Goal: Task Accomplishment & Management: Complete application form

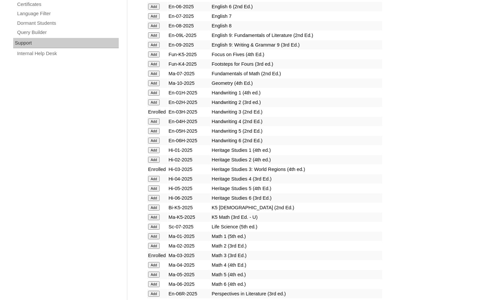
scroll to position [659, 0]
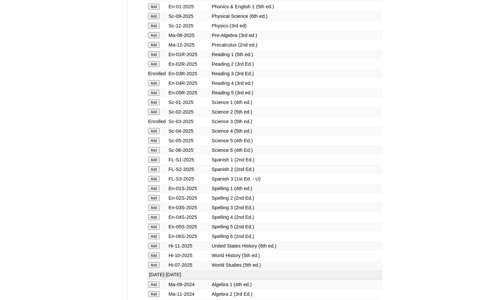
scroll to position [758, 0]
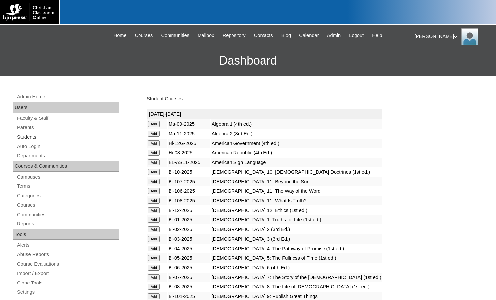
click at [45, 139] on link "Students" at bounding box center [67, 137] width 102 height 8
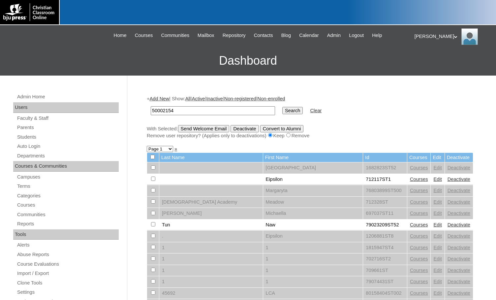
type input "50002154"
click at [282, 112] on input "Search" at bounding box center [292, 110] width 20 height 7
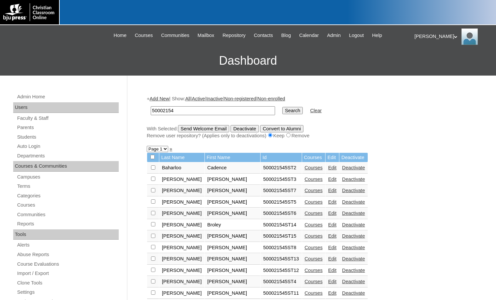
click at [152, 169] on input "checkbox" at bounding box center [153, 167] width 4 height 4
checkbox input "true"
click at [154, 169] on input "checkbox" at bounding box center [153, 167] width 4 height 4
checkbox input "true"
click at [220, 131] on input "Send Welcome Email" at bounding box center [203, 128] width 51 height 7
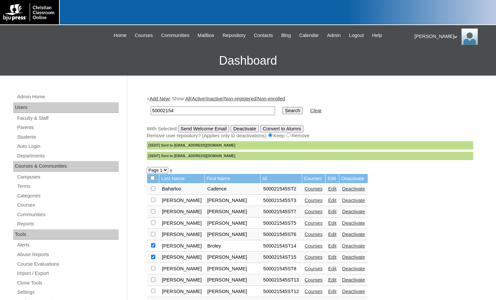
drag, startPoint x: 186, startPoint y: 111, endPoint x: 137, endPoint y: 106, distance: 48.4
click at [137, 106] on div "Admin Home Users Faculty & Staff Parents Students Auto Login Departments Course…" at bounding box center [248, 302] width 496 height 455
paste input "80189220"
type input "80189220"
click at [282, 113] on input "Search" at bounding box center [292, 110] width 20 height 7
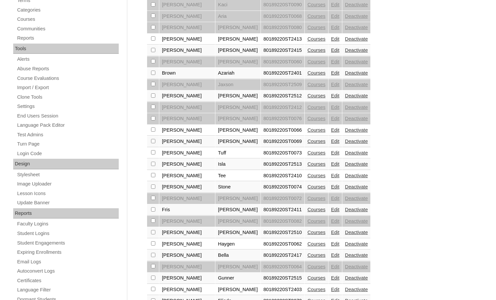
scroll to position [198, 0]
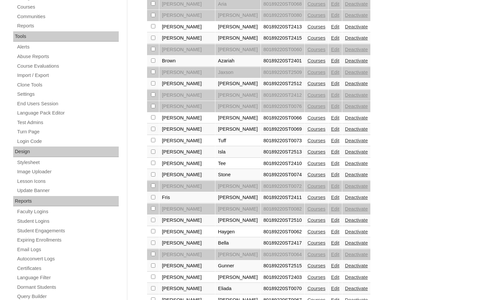
click at [307, 234] on link "Courses" at bounding box center [316, 231] width 18 height 5
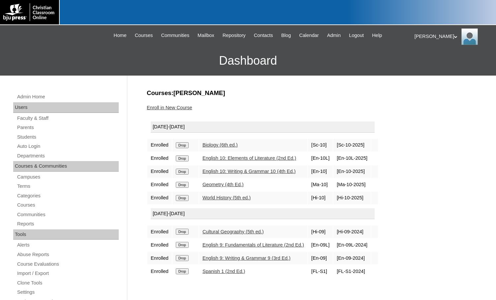
click at [183, 107] on link "Enroll in New Course" at bounding box center [169, 107] width 45 height 5
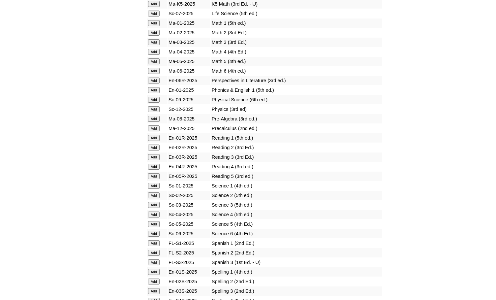
scroll to position [692, 0]
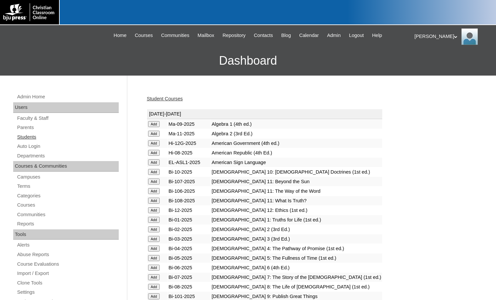
click at [30, 137] on link "Students" at bounding box center [67, 137] width 102 height 8
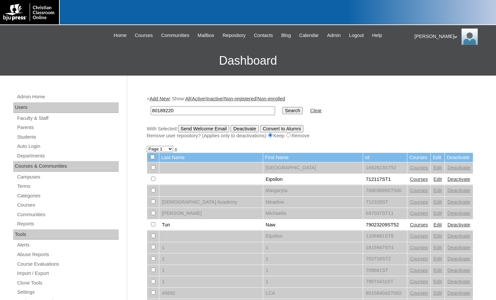
type input "80189220"
click at [282, 111] on input "Search" at bounding box center [292, 110] width 20 height 7
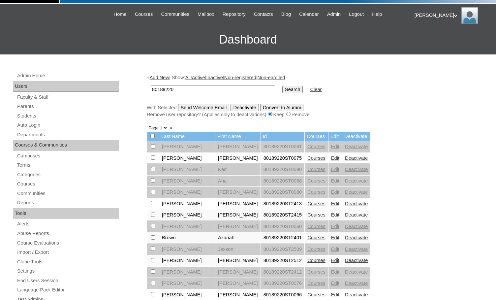
scroll to position [33, 0]
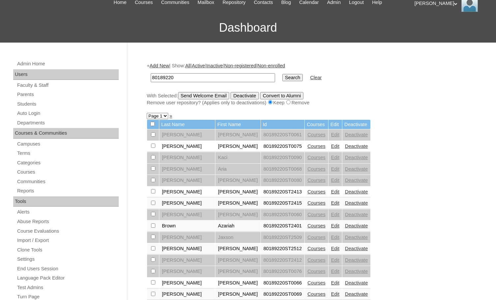
click at [307, 202] on link "Courses" at bounding box center [316, 202] width 18 height 5
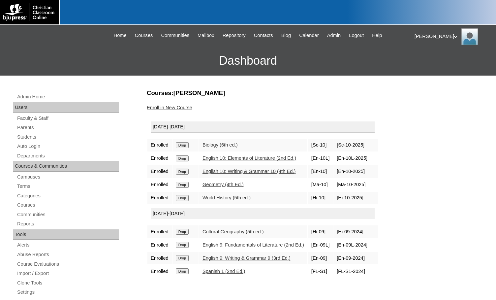
click at [177, 105] on link "Enroll in New Course" at bounding box center [169, 107] width 45 height 5
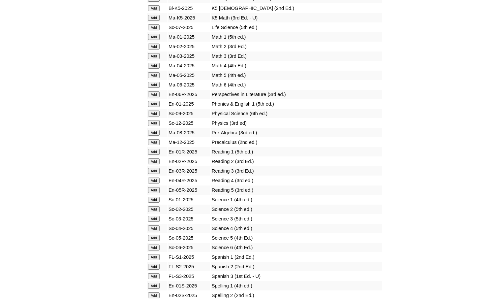
scroll to position [692, 0]
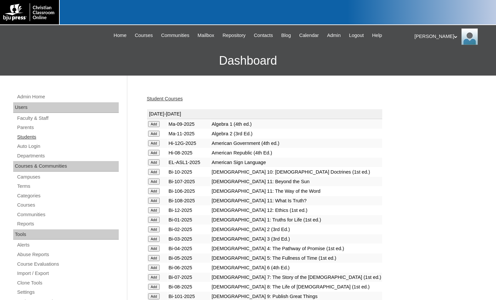
click at [34, 135] on link "Students" at bounding box center [67, 137] width 102 height 8
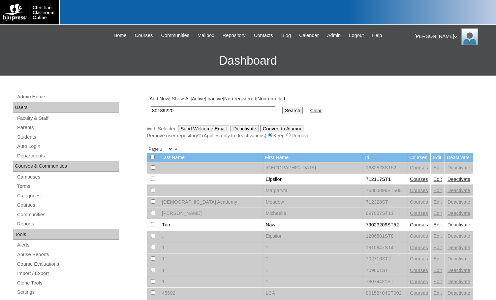
type input "80189220"
click at [282, 112] on input "Search" at bounding box center [292, 110] width 20 height 7
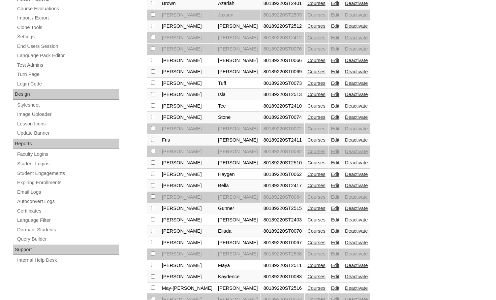
scroll to position [264, 0]
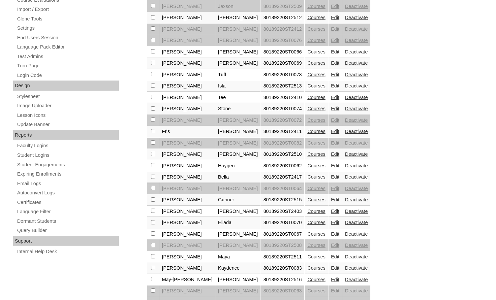
click at [307, 232] on link "Courses" at bounding box center [316, 233] width 18 height 5
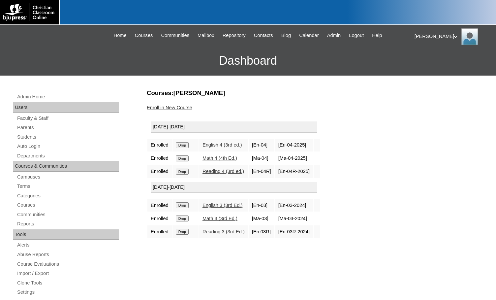
click at [162, 107] on link "Enroll in New Course" at bounding box center [169, 107] width 45 height 5
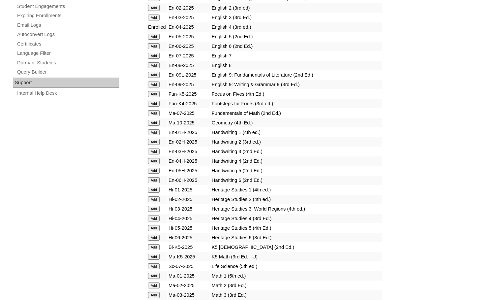
scroll to position [428, 0]
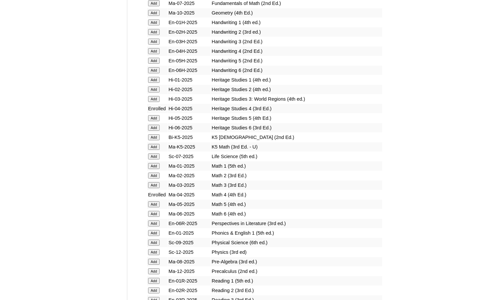
scroll to position [692, 0]
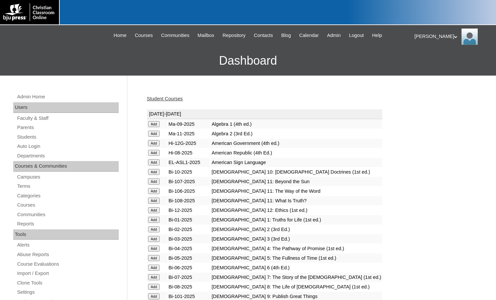
click at [167, 101] on link "Student Courses" at bounding box center [165, 98] width 36 height 5
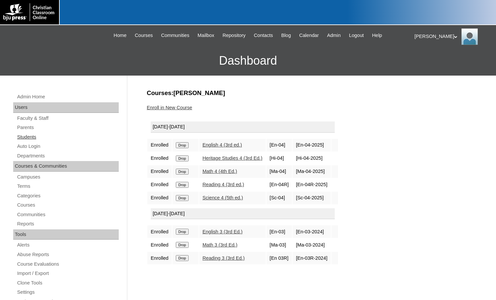
click at [29, 135] on link "Students" at bounding box center [67, 137] width 102 height 8
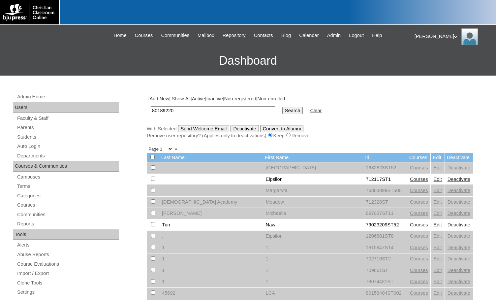
type input "80189220"
click at [282, 110] on input "Search" at bounding box center [292, 110] width 20 height 7
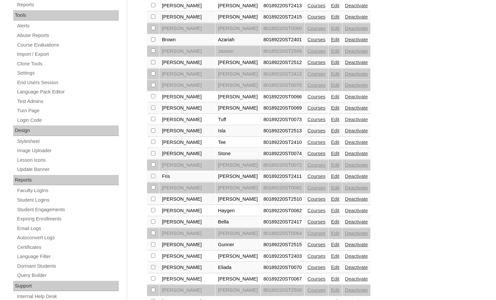
scroll to position [231, 0]
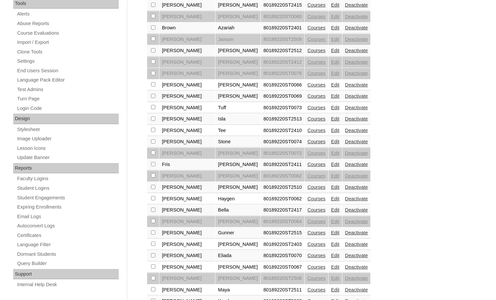
click at [307, 243] on link "Courses" at bounding box center [316, 243] width 18 height 5
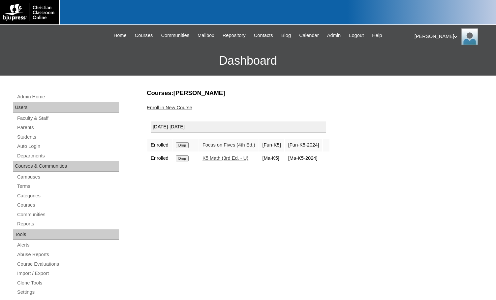
click at [171, 109] on link "Enroll in New Course" at bounding box center [169, 107] width 45 height 5
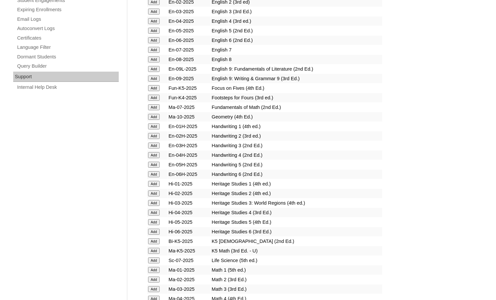
scroll to position [428, 0]
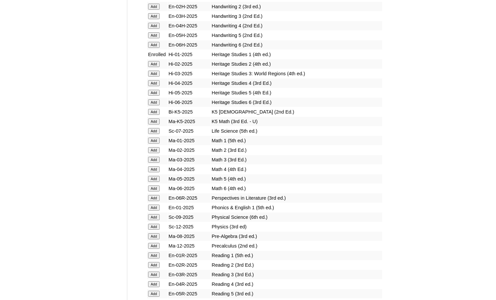
scroll to position [560, 0]
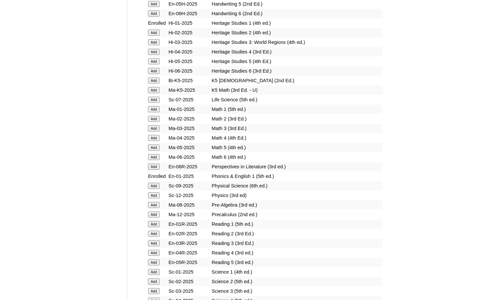
scroll to position [593, 0]
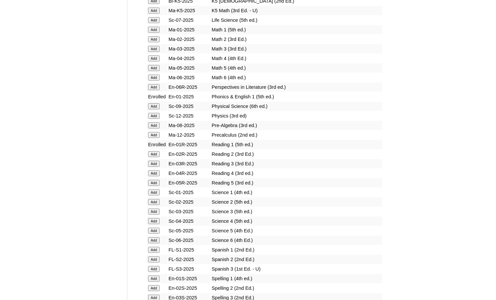
scroll to position [692, 0]
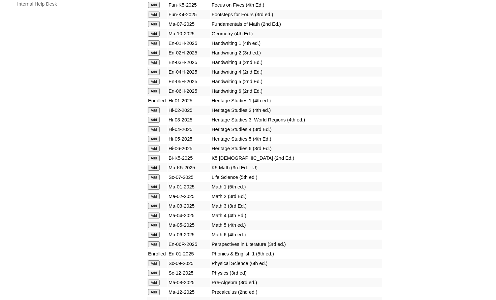
scroll to position [527, 0]
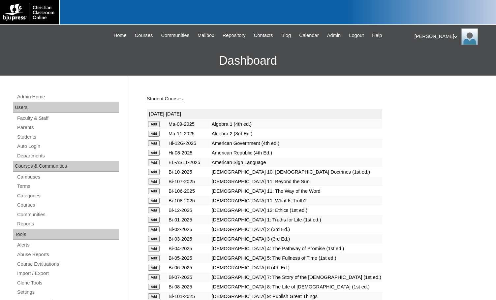
click at [178, 100] on link "Student Courses" at bounding box center [165, 98] width 36 height 5
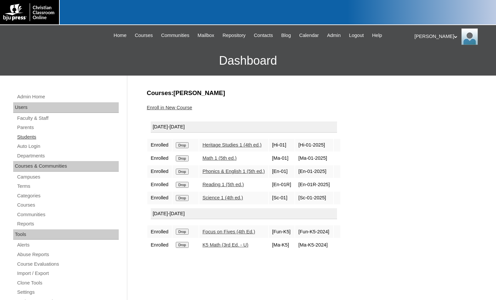
click at [27, 136] on link "Students" at bounding box center [67, 137] width 102 height 8
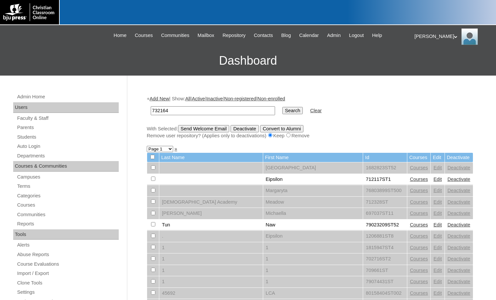
type input "732164"
click at [282, 113] on input "Search" at bounding box center [292, 110] width 20 height 7
